Goal: Task Accomplishment & Management: Manage account settings

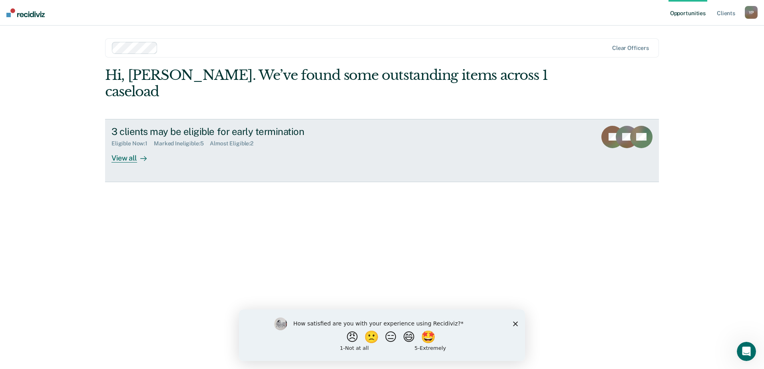
click at [130, 147] on div "View all" at bounding box center [133, 155] width 45 height 16
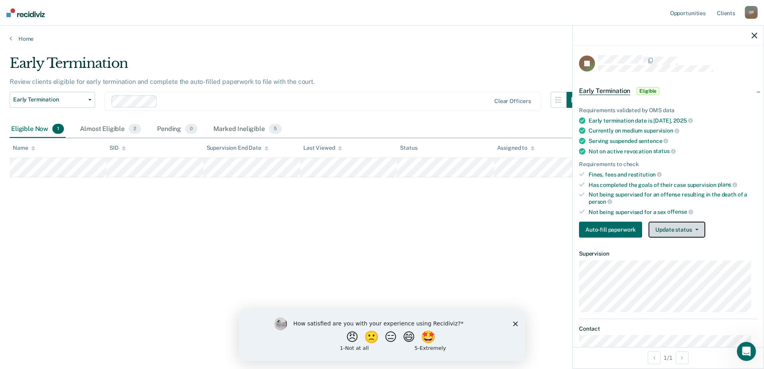
click at [690, 231] on button "Update status" at bounding box center [676, 230] width 56 height 16
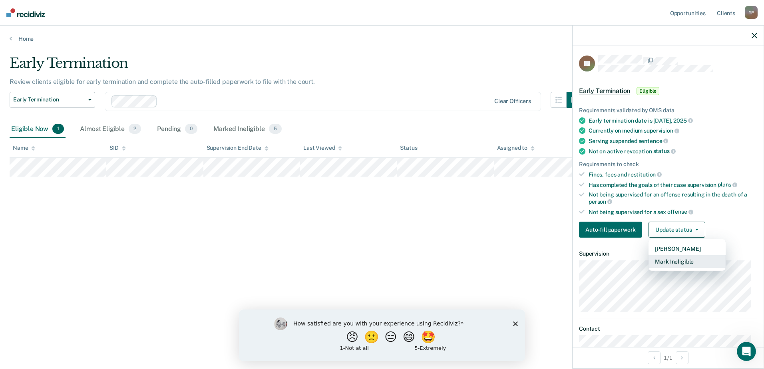
click at [679, 260] on button "Mark Ineligible" at bounding box center [686, 261] width 77 height 13
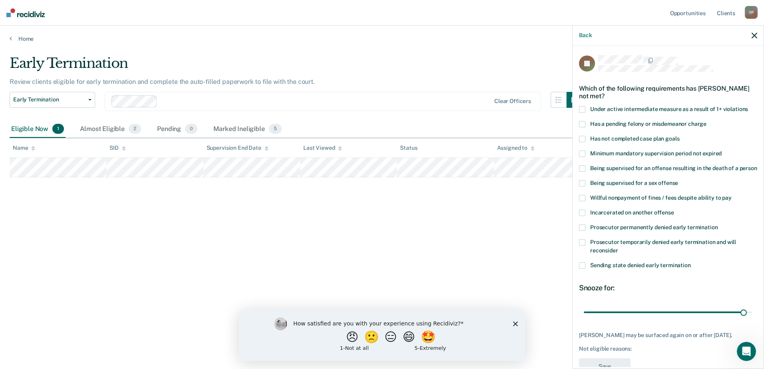
click at [581, 141] on span at bounding box center [582, 139] width 6 height 6
click at [679, 136] on input "Has not completed case plan goals" at bounding box center [679, 136] width 0 height 0
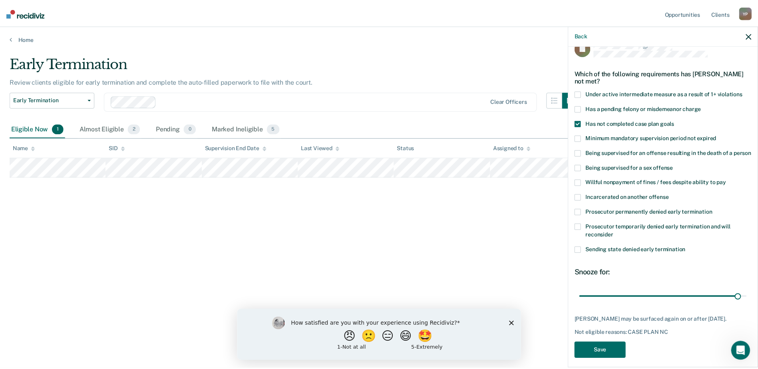
scroll to position [30, 0]
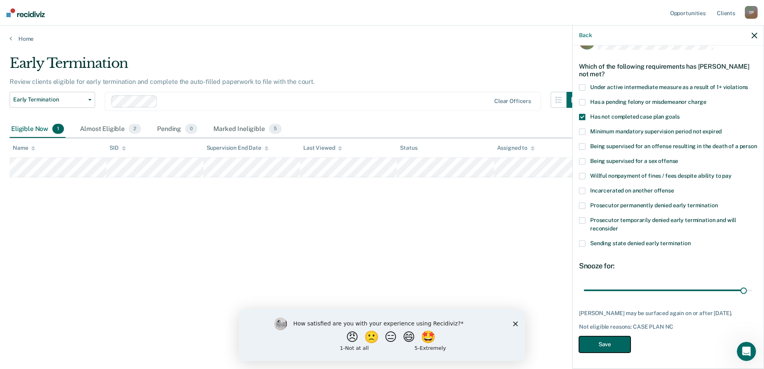
click at [596, 346] on button "Save" at bounding box center [605, 344] width 52 height 16
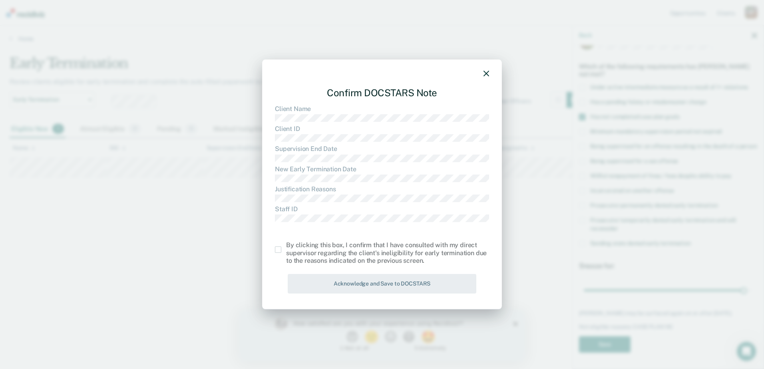
click at [278, 250] on span at bounding box center [278, 249] width 6 height 6
click at [286, 246] on input "checkbox" at bounding box center [286, 246] width 0 height 0
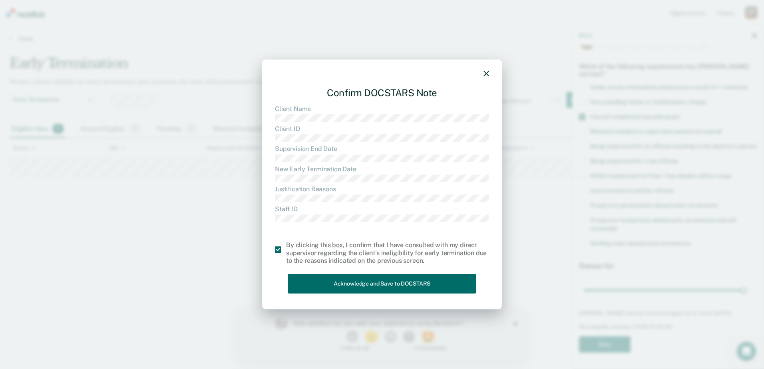
click at [391, 271] on div "Confirm DOCSTARS Note Client Name Client ID Supervision End Date New Early Term…" at bounding box center [382, 189] width 214 height 216
click at [391, 275] on button "Acknowledge and Save to DOCSTARS" at bounding box center [382, 284] width 189 height 20
